Goal: Information Seeking & Learning: Learn about a topic

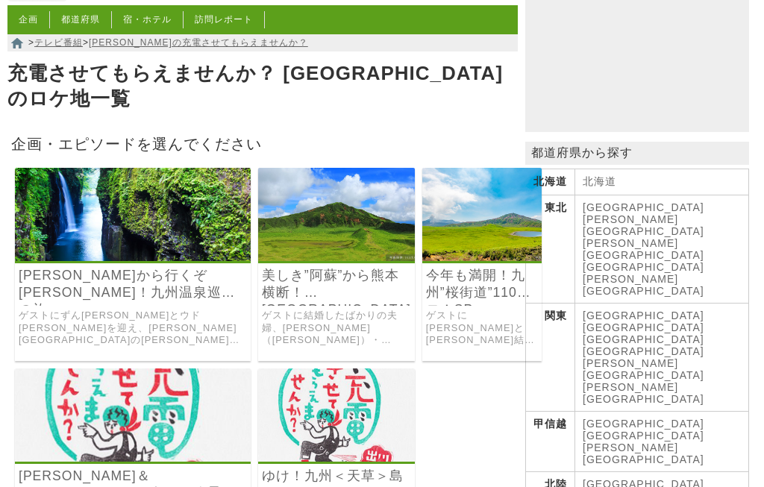
scroll to position [133, 0]
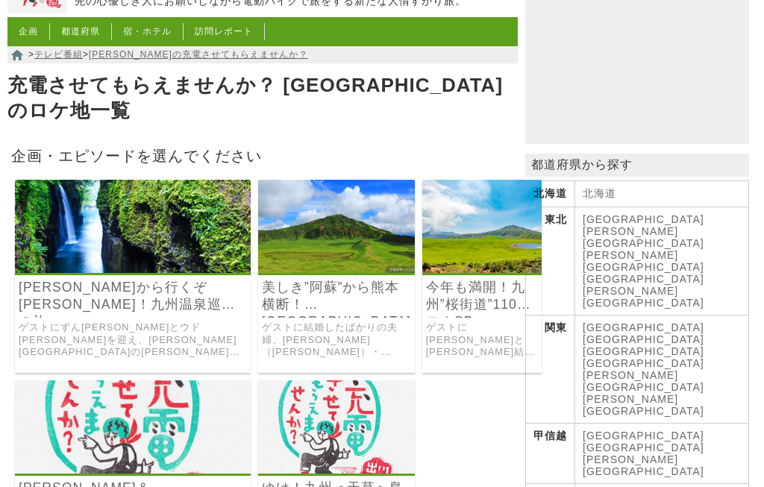
click at [301, 298] on link "美しき”阿蘇”から熊本横断！[GEOGRAPHIC_DATA]～" at bounding box center [336, 296] width 149 height 34
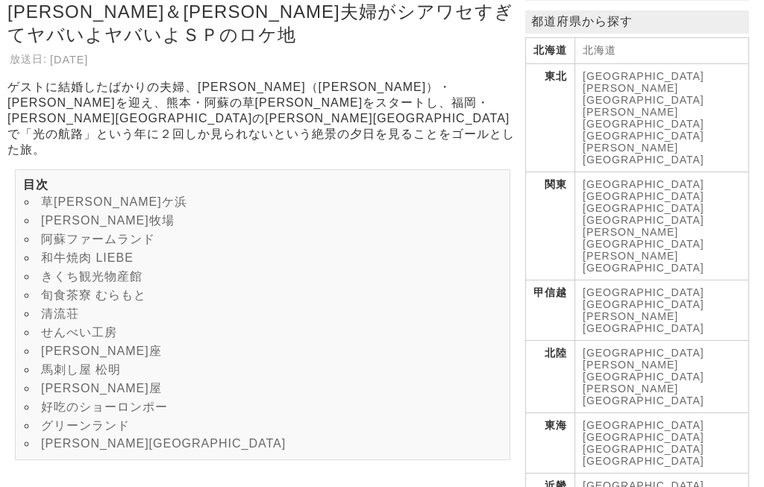
scroll to position [277, 0]
click at [103, 193] on li "草[PERSON_NAME]ケ浜" at bounding box center [262, 202] width 479 height 19
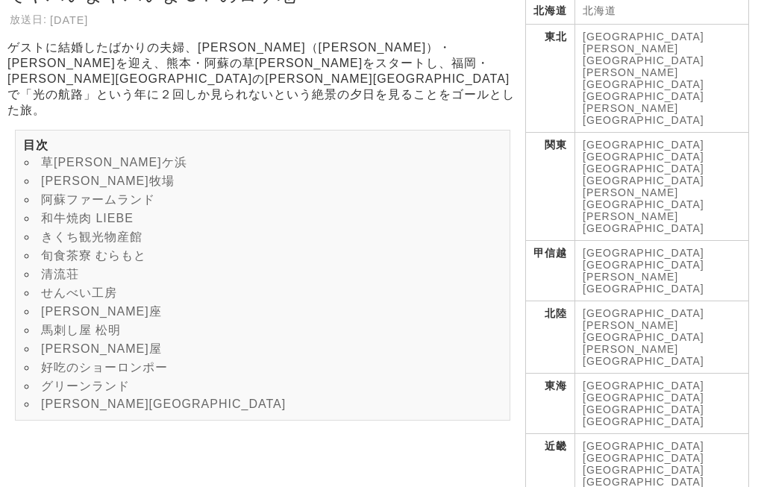
scroll to position [289, 0]
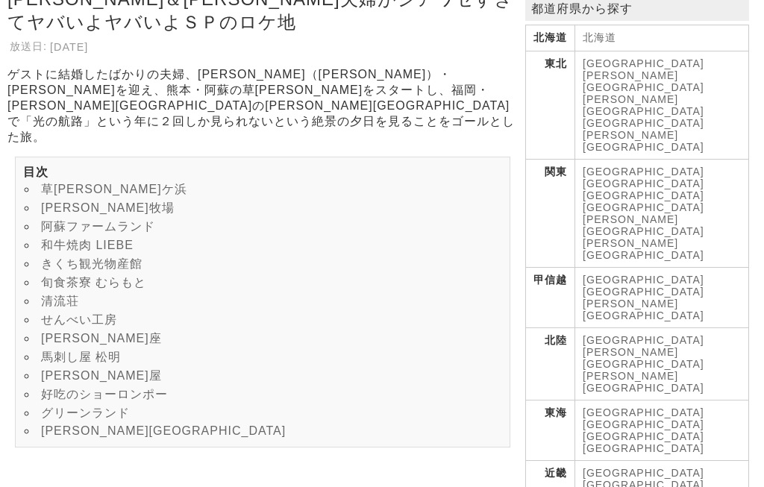
click at [641, 52] on td "北海道" at bounding box center [662, 39] width 174 height 26
click at [630, 52] on td "北海道" at bounding box center [662, 39] width 174 height 26
click at [559, 52] on th "北海道" at bounding box center [550, 39] width 49 height 26
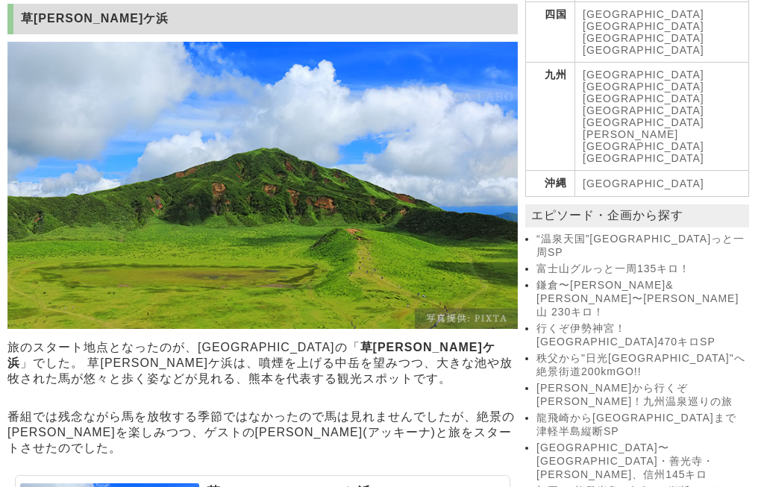
scroll to position [905, 0]
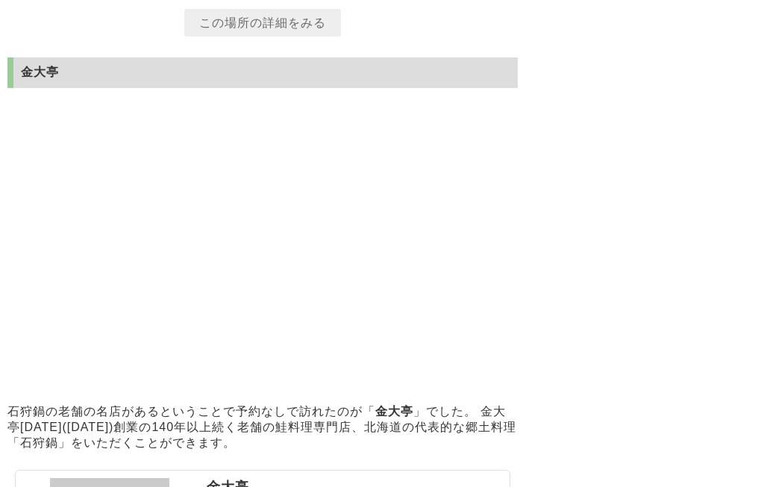
scroll to position [6981, 0]
